Goal: Task Accomplishment & Management: Manage account settings

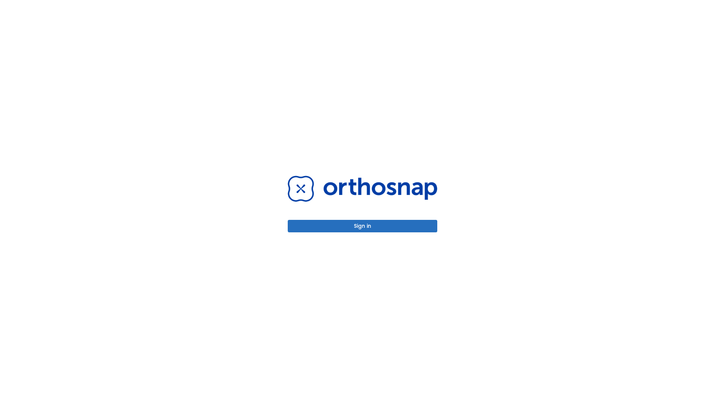
click at [362, 226] on button "Sign in" at bounding box center [363, 226] width 150 height 12
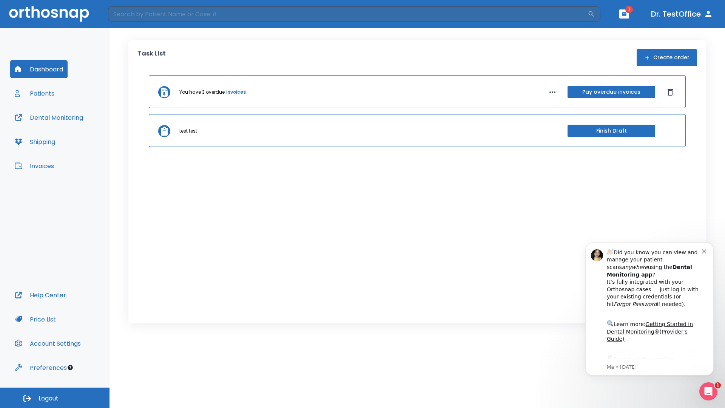
click at [55, 398] on span "Logout" at bounding box center [49, 398] width 20 height 8
